Goal: Transaction & Acquisition: Purchase product/service

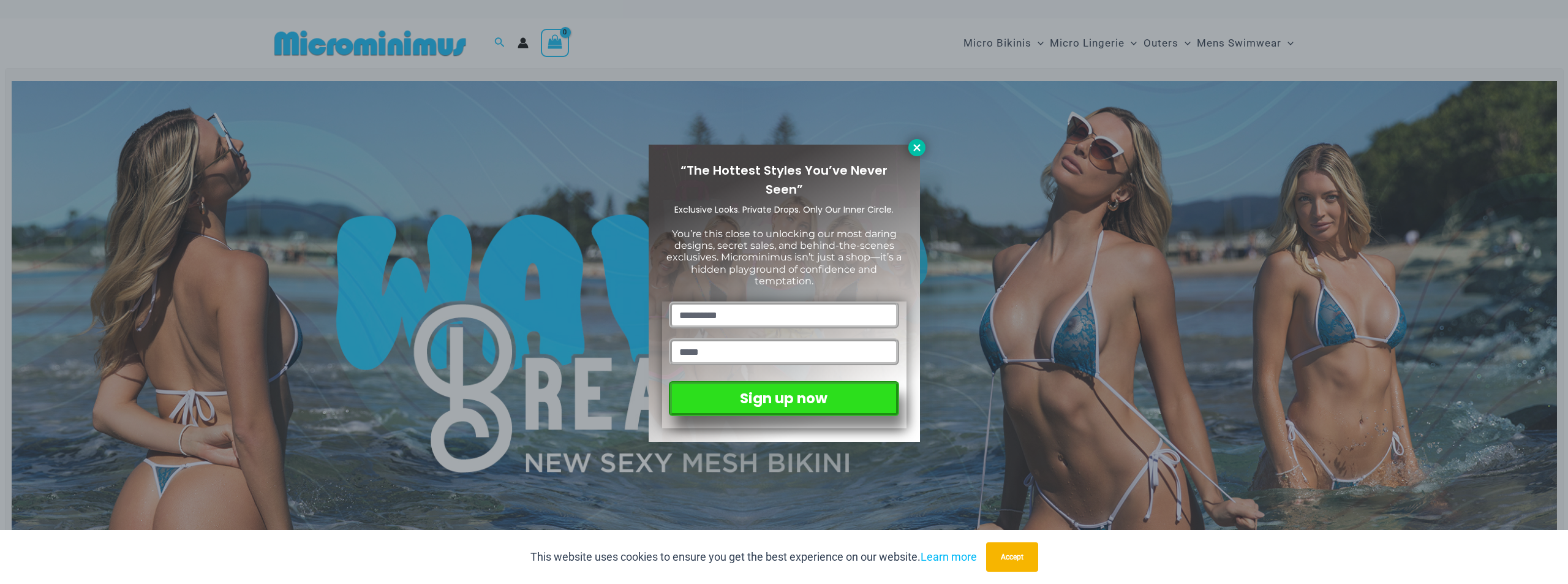
click at [918, 144] on icon at bounding box center [917, 148] width 11 height 11
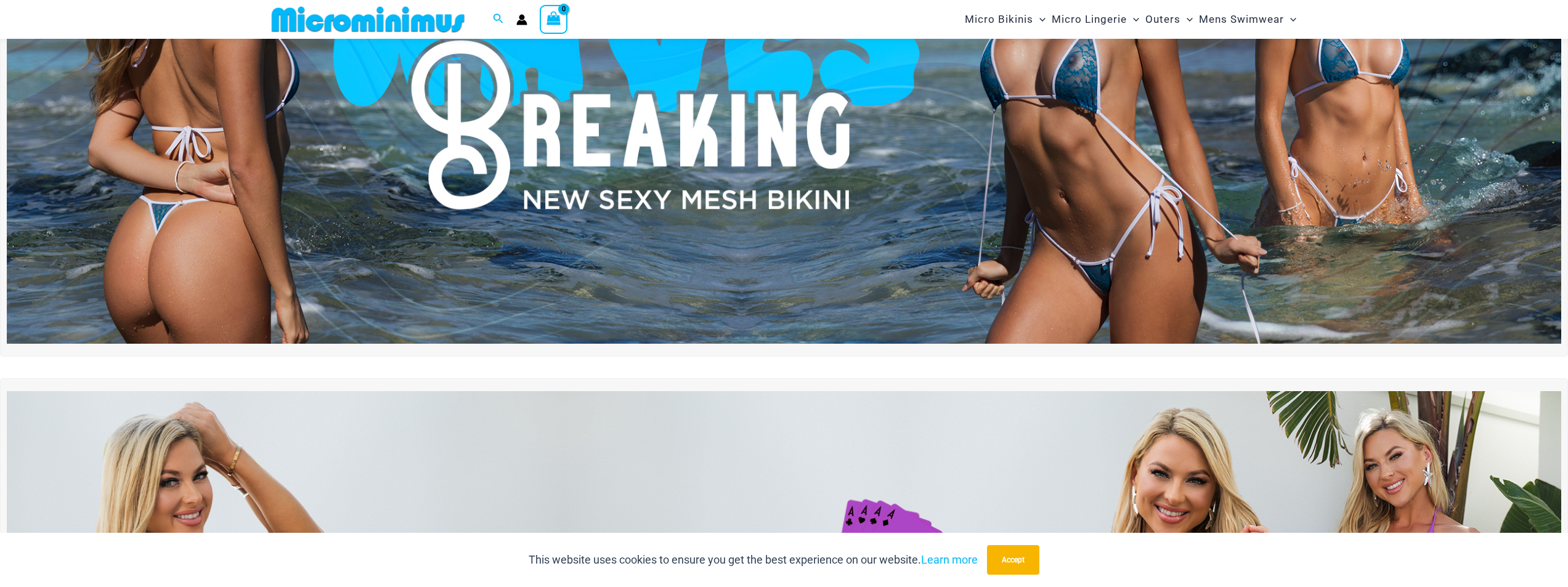
scroll to position [236, 0]
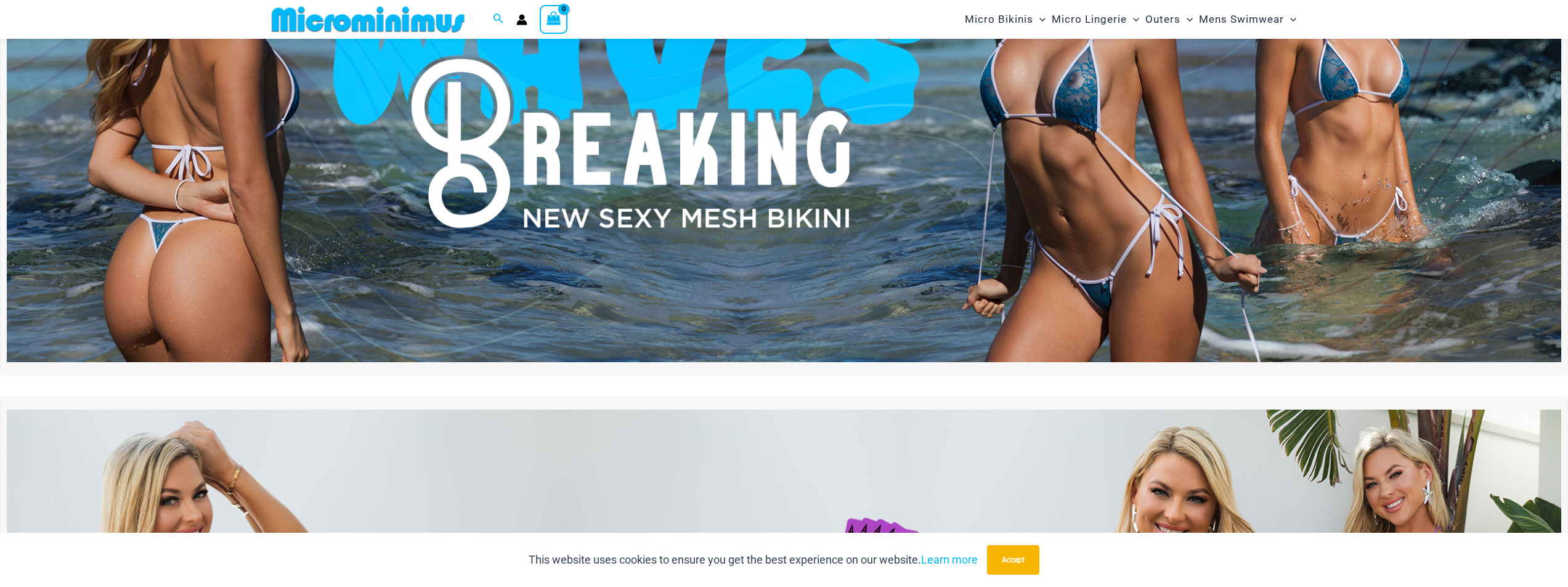
click at [747, 182] on img at bounding box center [784, 98] width 1554 height 528
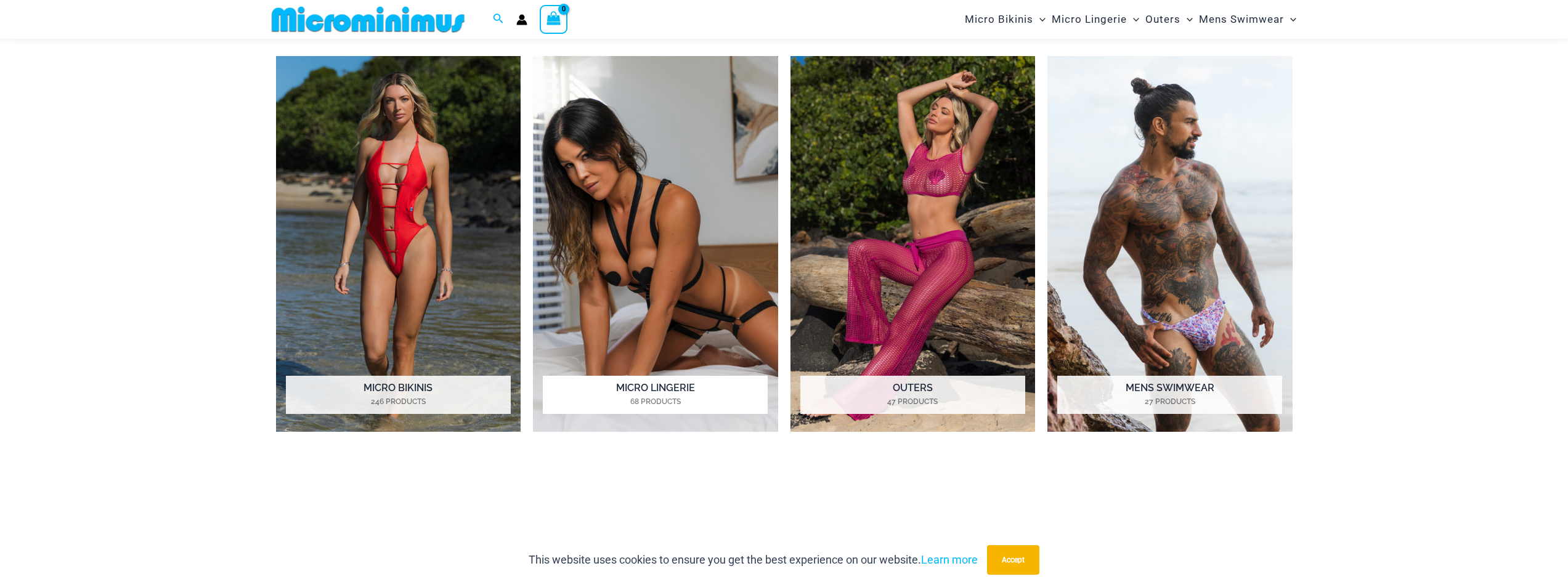
scroll to position [1344, 0]
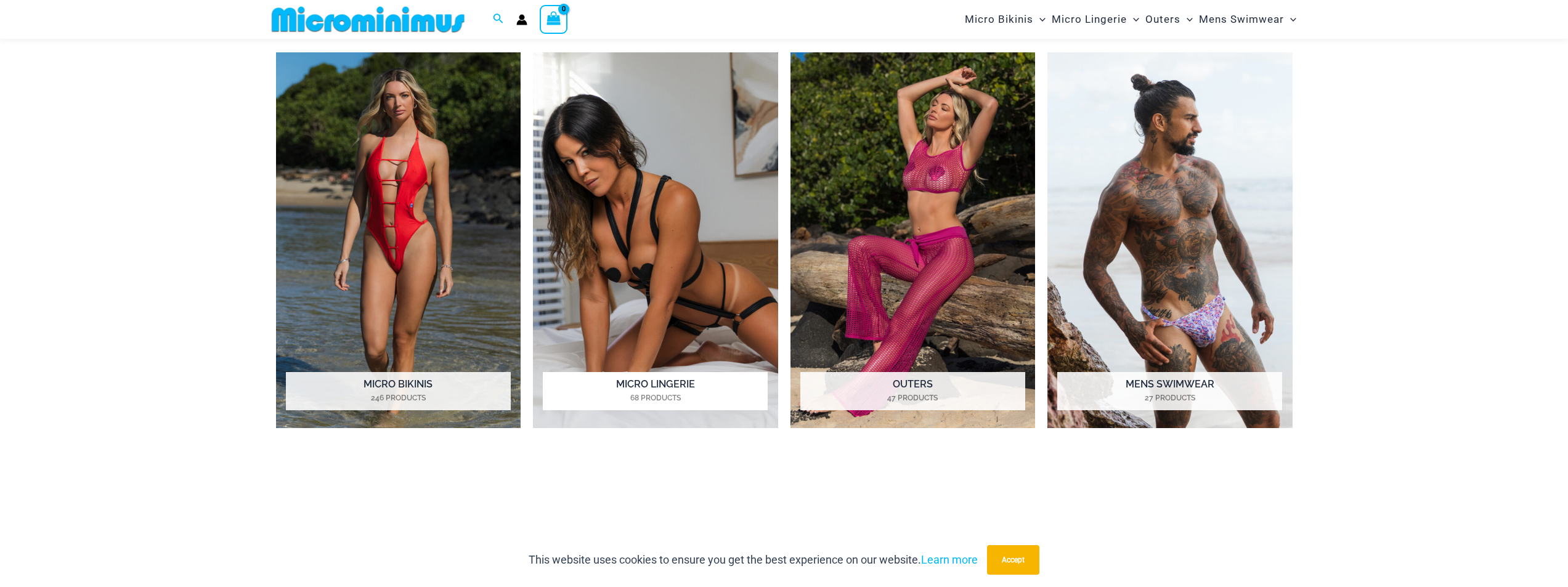
click at [653, 380] on h2 "Micro Lingerie 68 Products" at bounding box center [655, 391] width 225 height 38
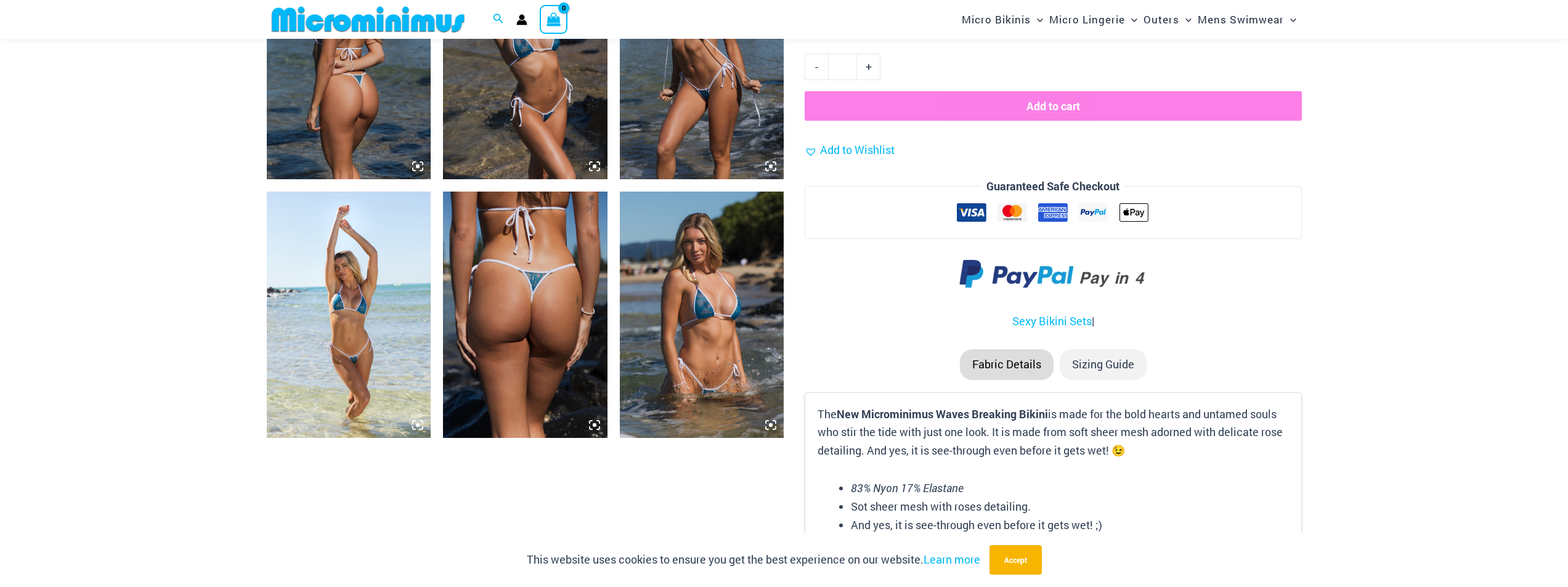
scroll to position [1228, 0]
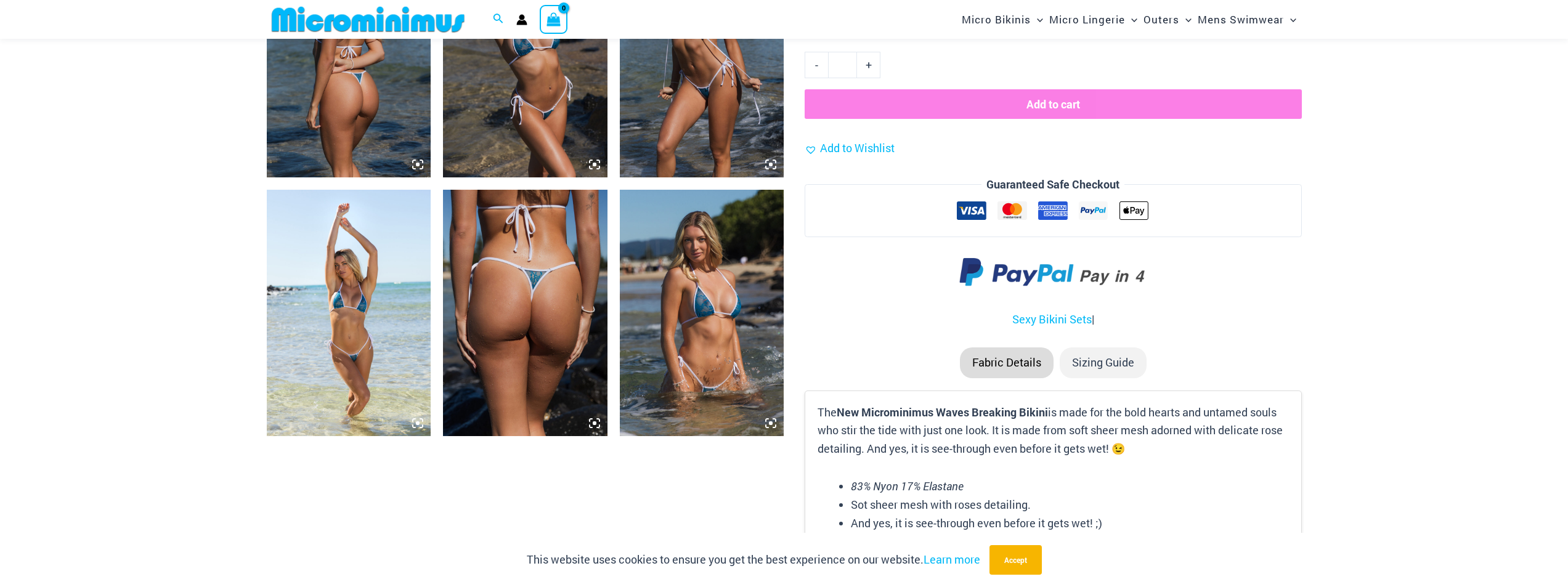
click at [713, 292] on img at bounding box center [702, 313] width 164 height 247
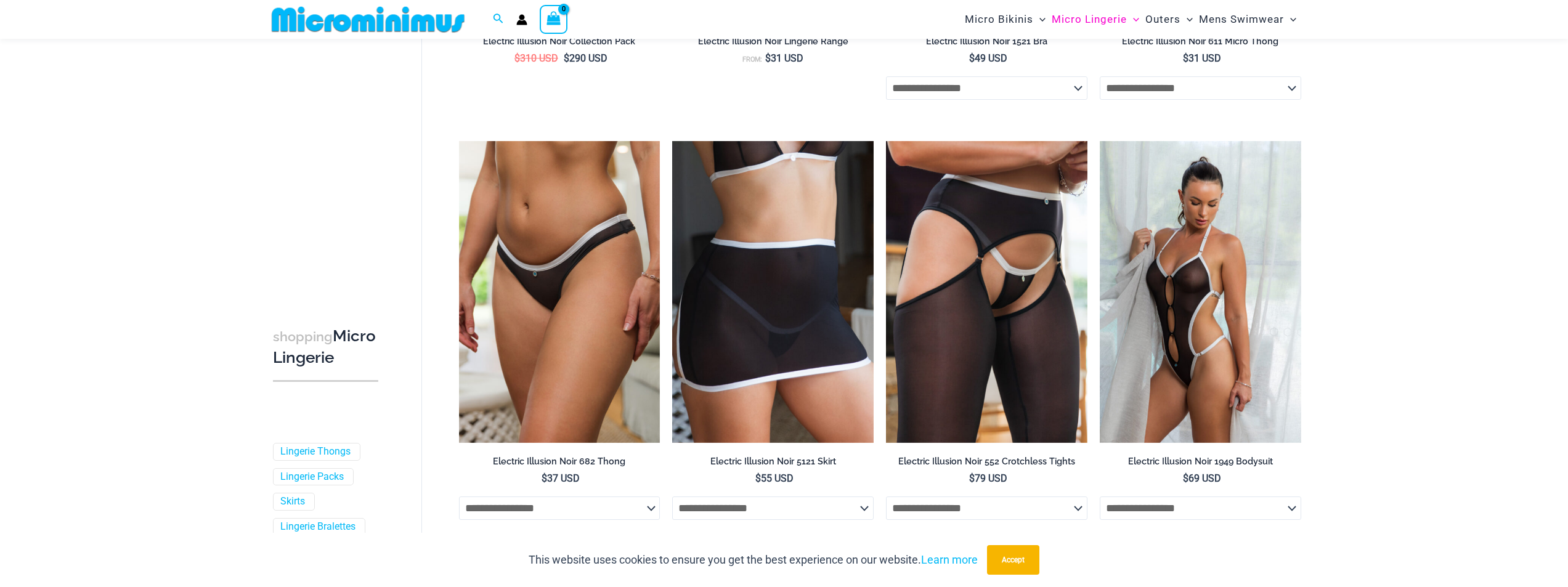
scroll to position [1775, 0]
